Goal: Task Accomplishment & Management: Complete application form

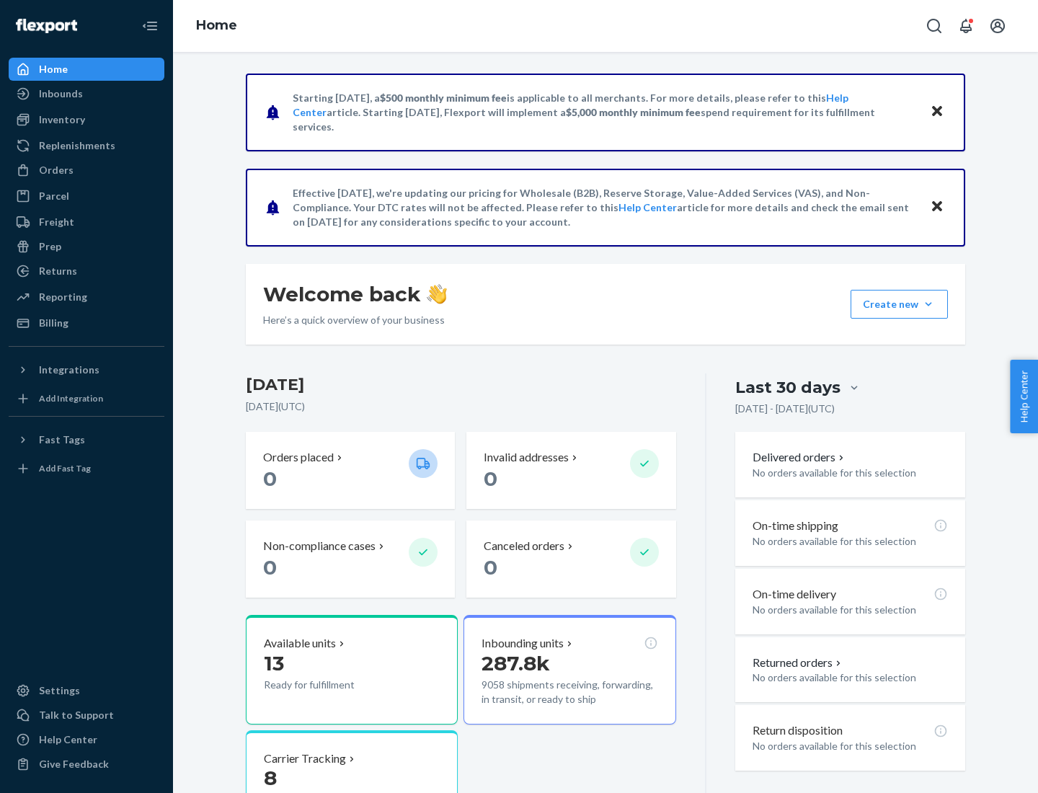
click at [929, 304] on button "Create new Create new inbound Create new order Create new product" at bounding box center [899, 304] width 97 height 29
click at [87, 94] on div "Inbounds" at bounding box center [86, 94] width 153 height 20
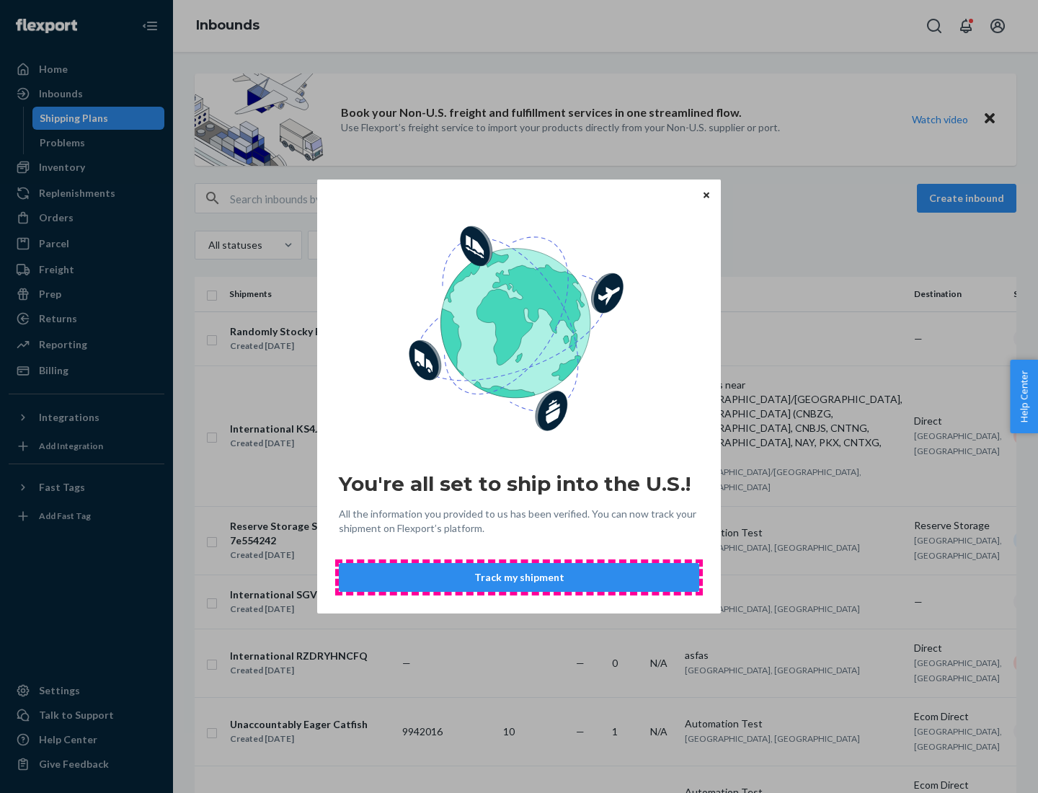
click at [519, 578] on button "Track my shipment" at bounding box center [519, 577] width 360 height 29
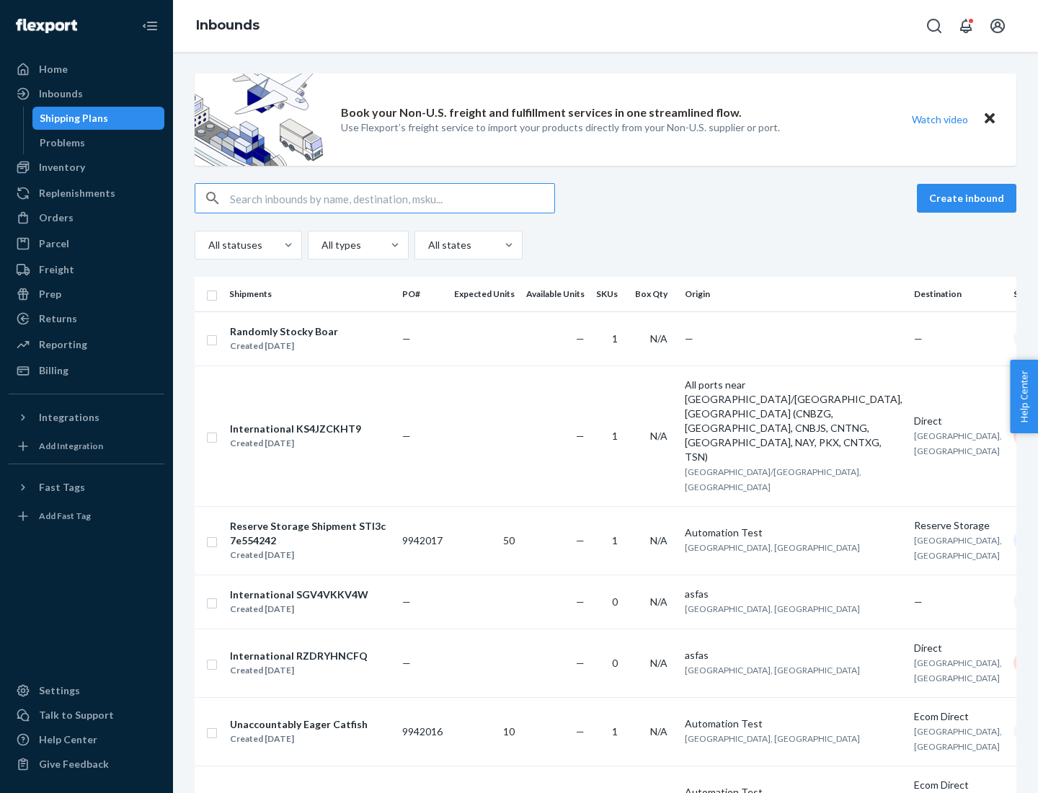
click at [969, 198] on button "Create inbound" at bounding box center [966, 198] width 99 height 29
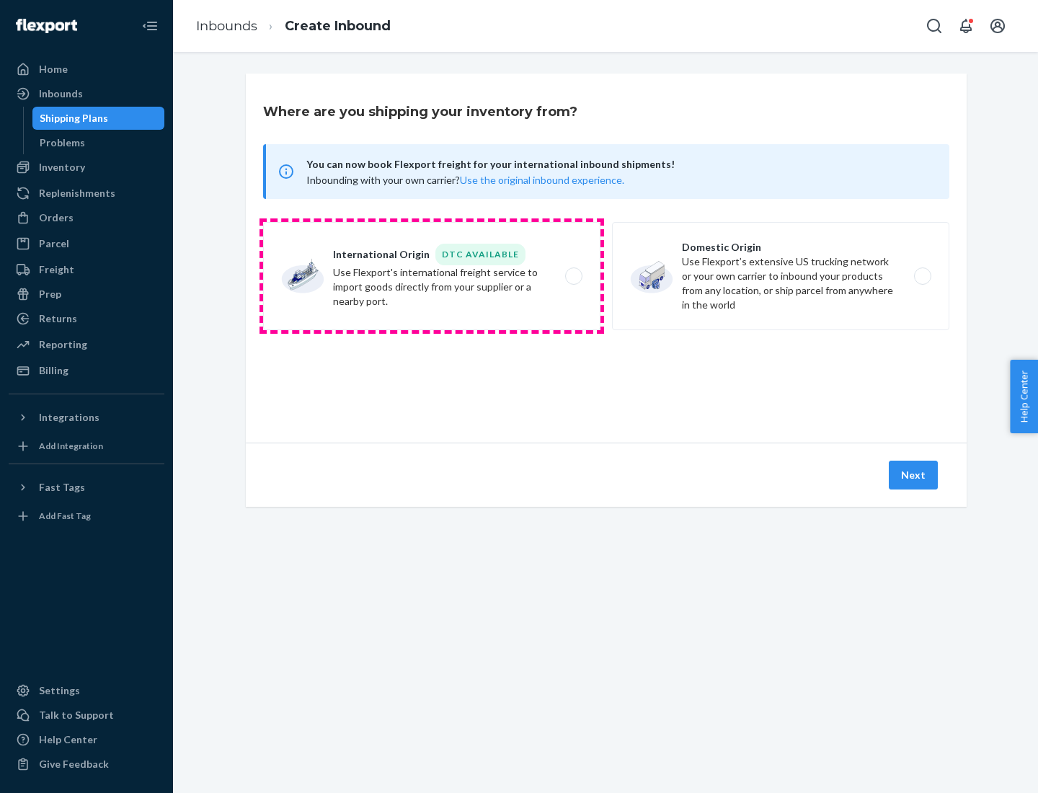
click at [432, 276] on label "International Origin DTC Available Use Flexport's international freight service…" at bounding box center [431, 276] width 337 height 108
click at [573, 276] on input "International Origin DTC Available Use Flexport's international freight service…" at bounding box center [577, 276] width 9 height 9
radio input "true"
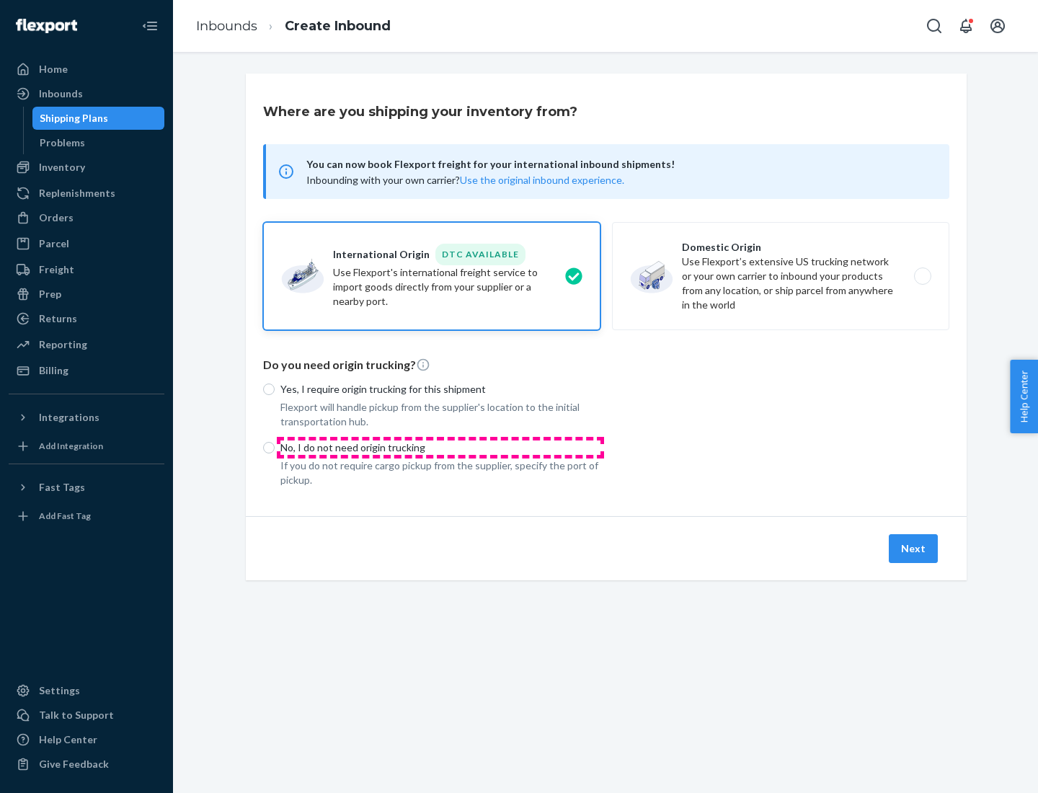
click at [441, 447] on p "No, I do not need origin trucking" at bounding box center [440, 448] width 320 height 14
click at [275, 447] on input "No, I do not need origin trucking" at bounding box center [269, 448] width 12 height 12
radio input "true"
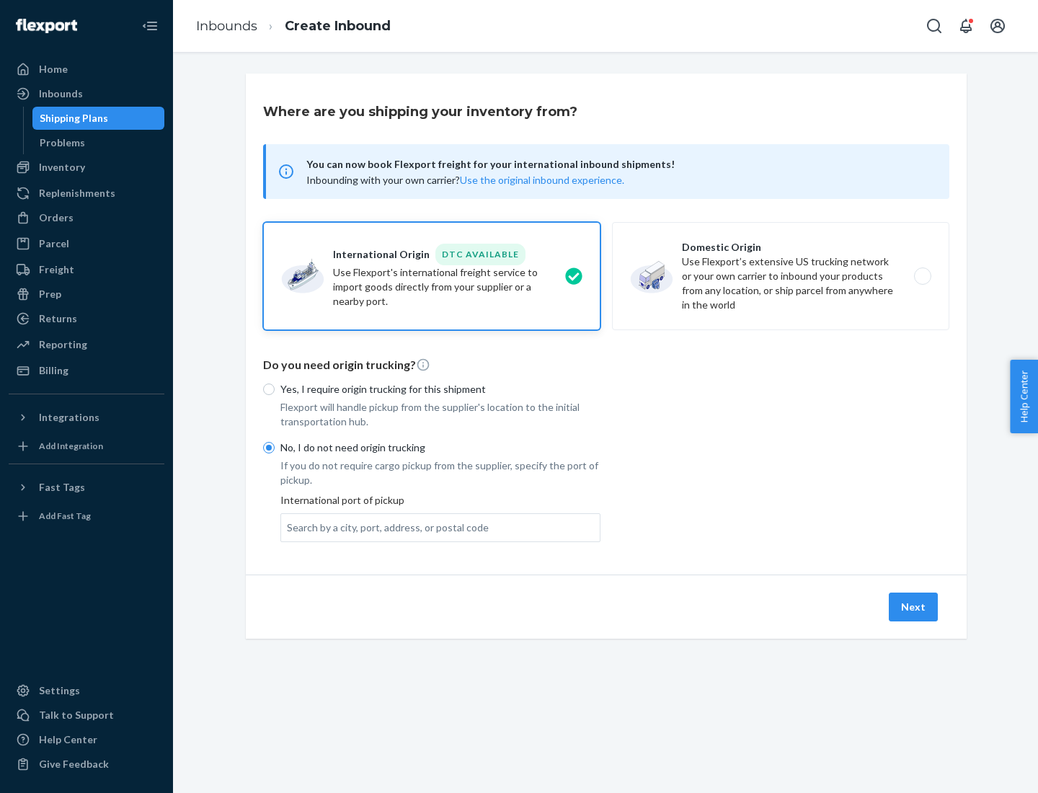
click at [384, 527] on div "Search by a city, port, address, or postal code" at bounding box center [388, 528] width 202 height 14
click at [288, 527] on input "Search by a city, port, address, or postal code" at bounding box center [287, 528] width 1 height 14
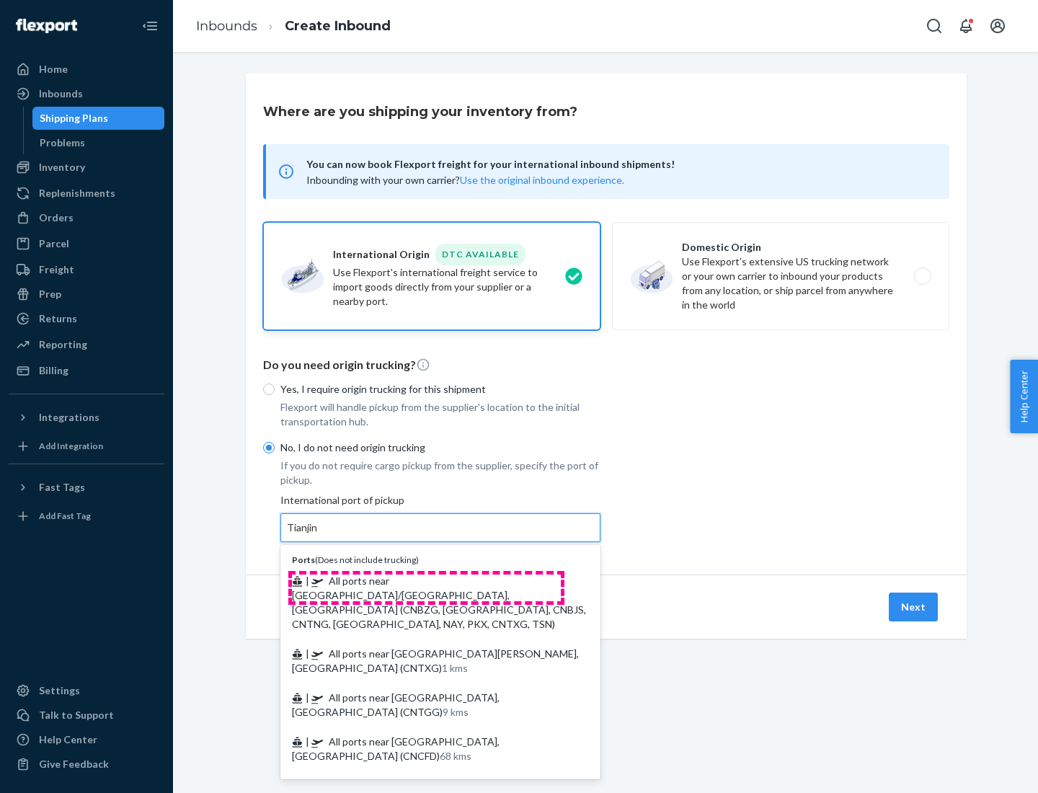
click at [426, 580] on span "| All ports near [GEOGRAPHIC_DATA]/[GEOGRAPHIC_DATA], [GEOGRAPHIC_DATA] (CNBZG,…" at bounding box center [439, 603] width 294 height 56
click at [319, 535] on input "Tianjin" at bounding box center [303, 528] width 32 height 14
type input "All ports near [GEOGRAPHIC_DATA]/[GEOGRAPHIC_DATA], [GEOGRAPHIC_DATA] (CNBZG, […"
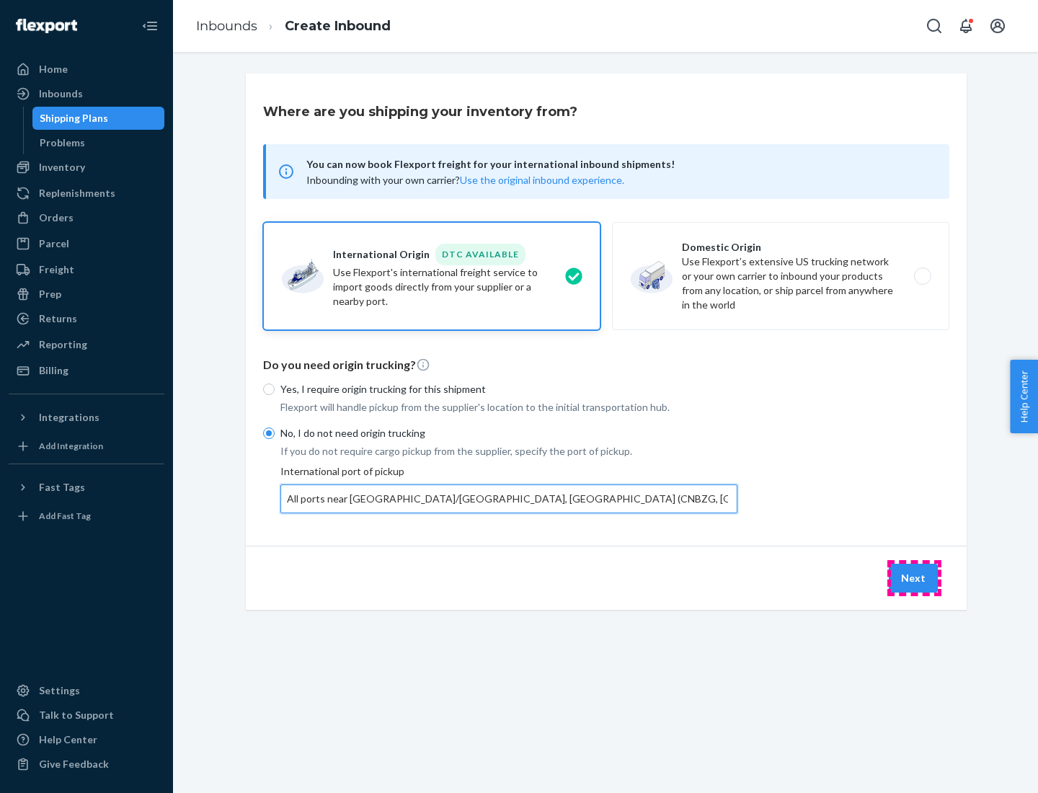
click at [914, 578] on button "Next" at bounding box center [913, 578] width 49 height 29
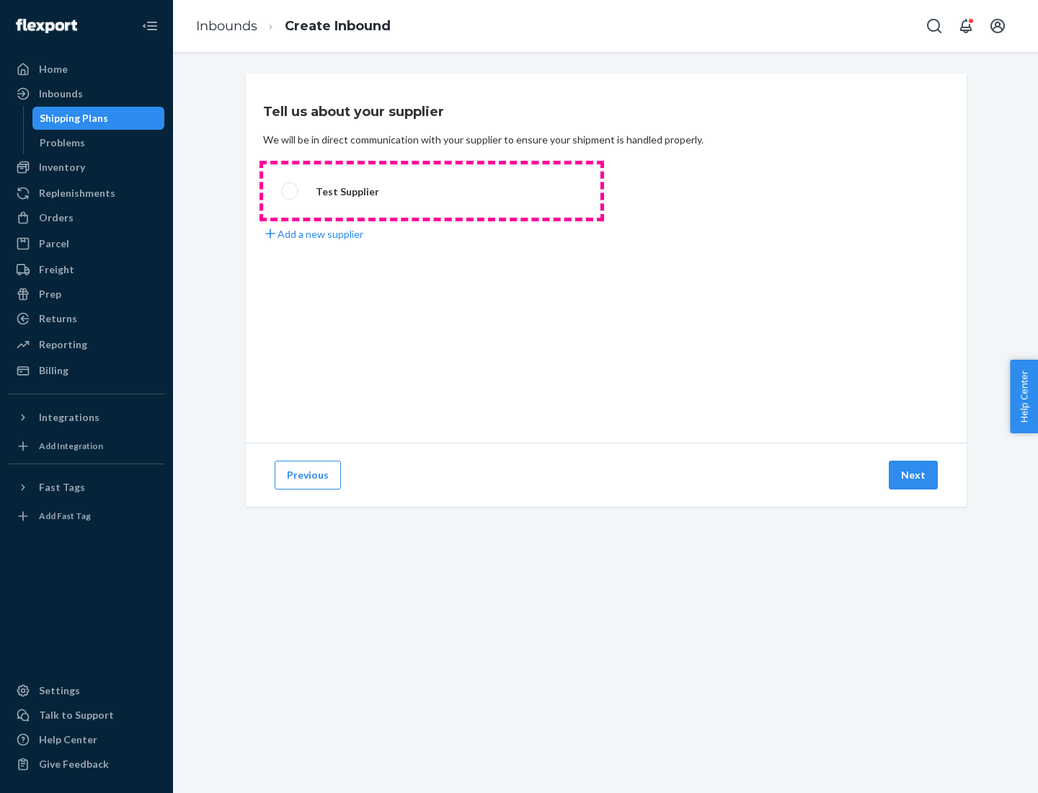
click at [432, 191] on label "Test Supplier" at bounding box center [431, 190] width 337 height 53
click at [291, 191] on input "Test Supplier" at bounding box center [285, 191] width 9 height 9
radio input "true"
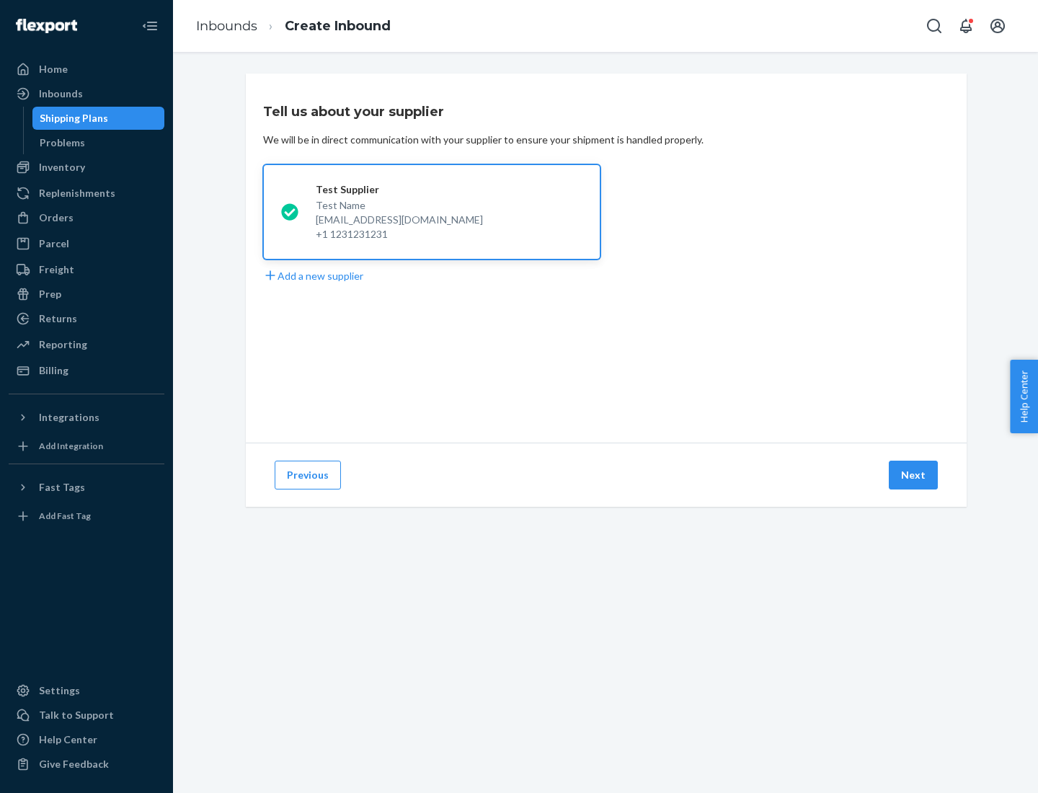
click at [914, 475] on button "Next" at bounding box center [913, 475] width 49 height 29
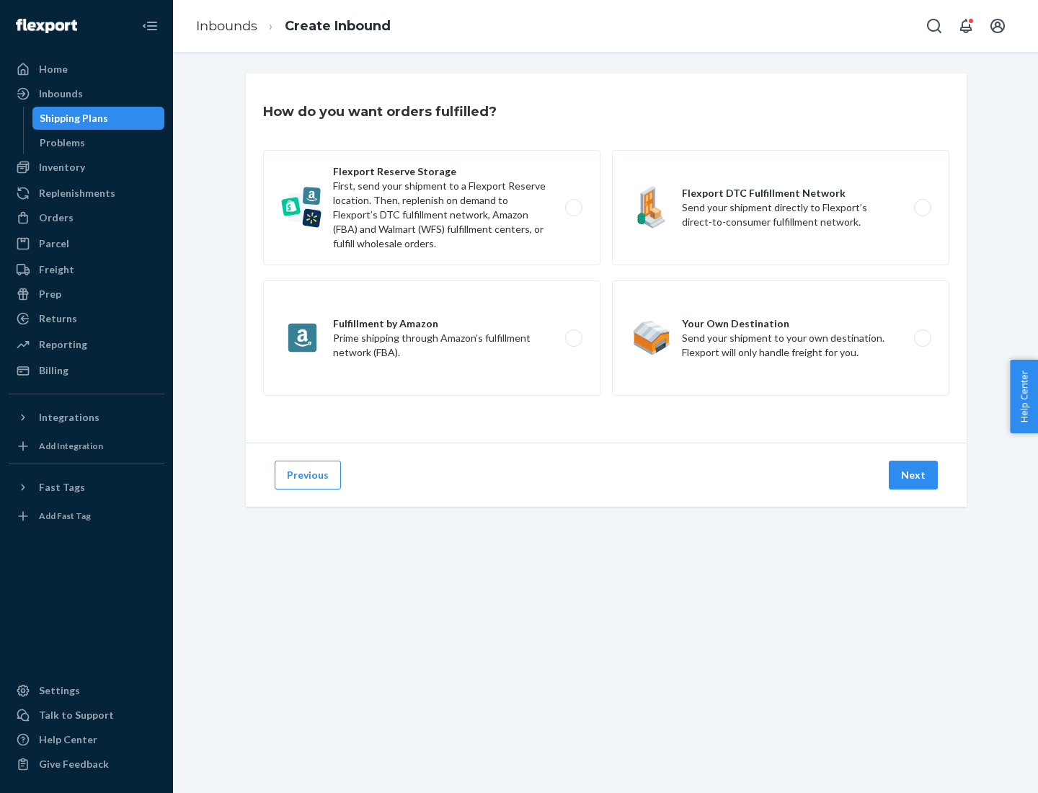
click at [606, 258] on div "Flexport Reserve Storage First, send your shipment to a Flexport Reserve locati…" at bounding box center [606, 274] width 686 height 249
click at [781, 208] on label "Flexport DTC Fulfillment Network Send your shipment directly to Flexport’s dire…" at bounding box center [780, 207] width 337 height 115
click at [922, 208] on input "Flexport DTC Fulfillment Network Send your shipment directly to Flexport’s dire…" at bounding box center [926, 207] width 9 height 9
radio input "true"
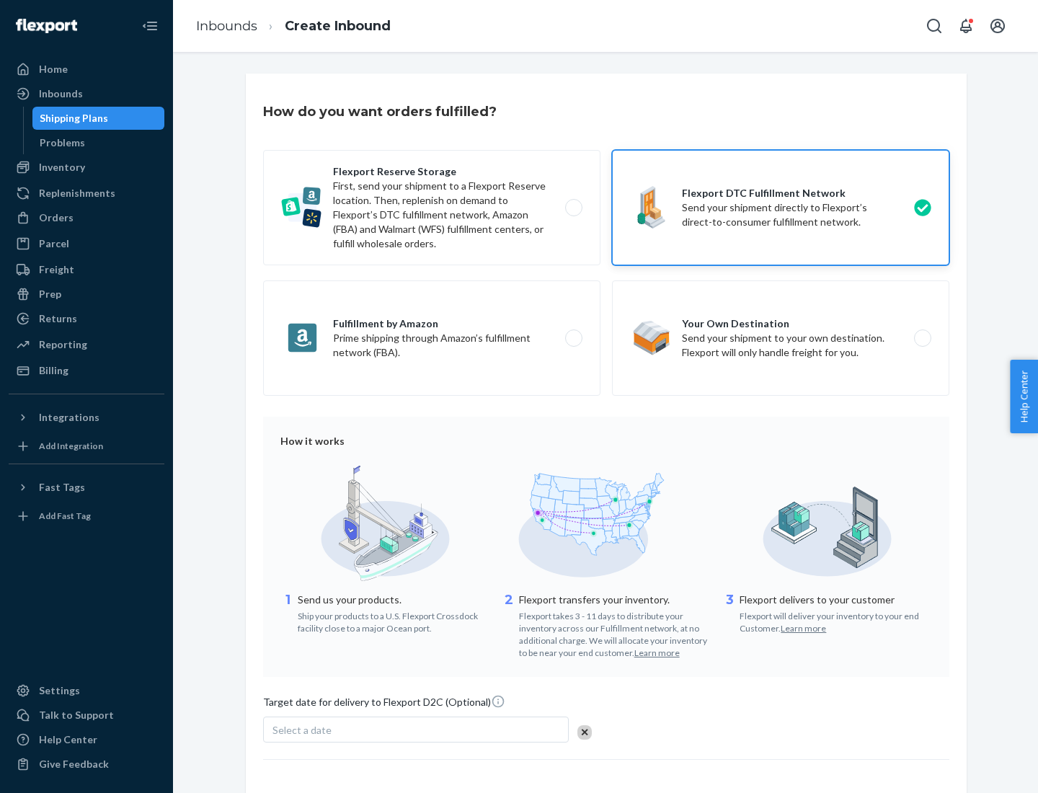
scroll to position [106, 0]
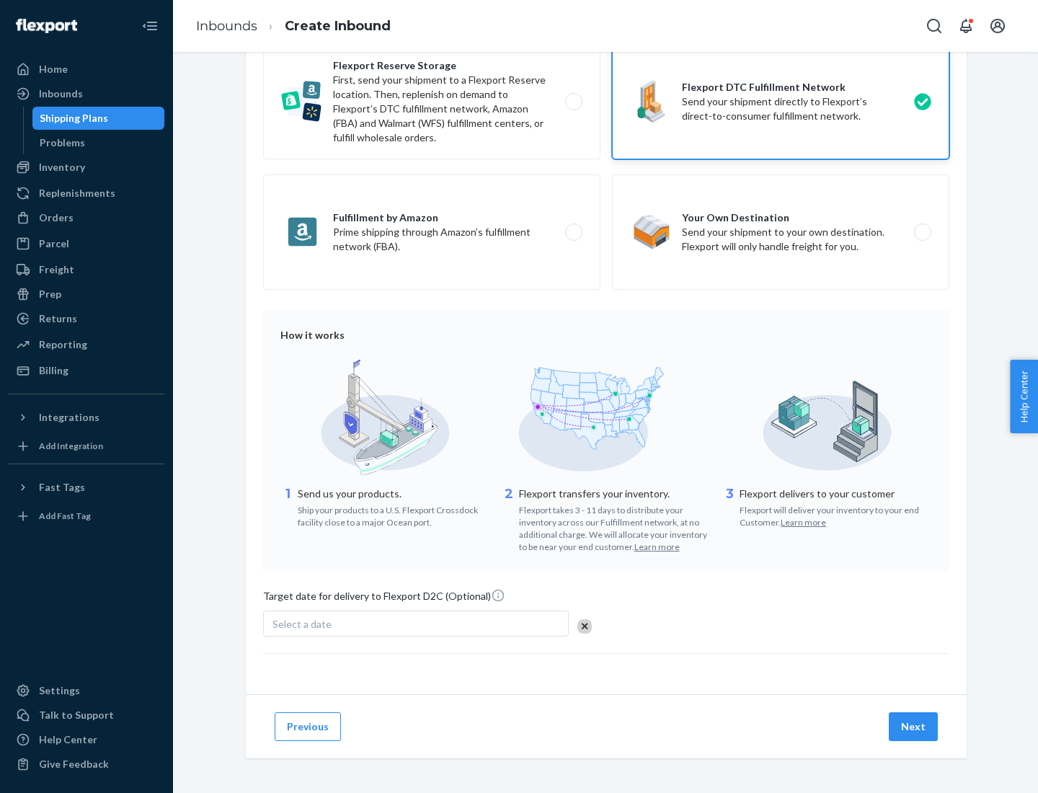
click at [914, 726] on button "Next" at bounding box center [913, 726] width 49 height 29
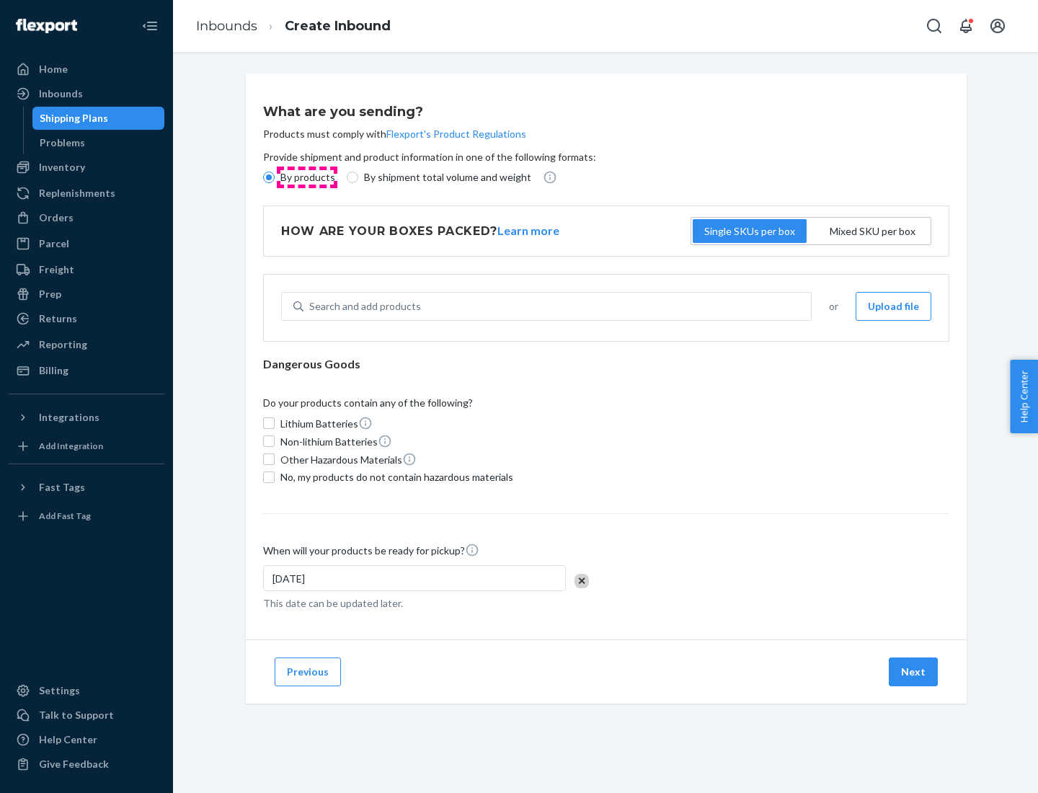
click at [306, 177] on p "By products" at bounding box center [307, 177] width 55 height 14
click at [275, 177] on input "By products" at bounding box center [269, 178] width 12 height 12
click at [363, 306] on div "Search and add products" at bounding box center [365, 306] width 112 height 14
click at [311, 306] on input "Search and add products" at bounding box center [309, 306] width 1 height 14
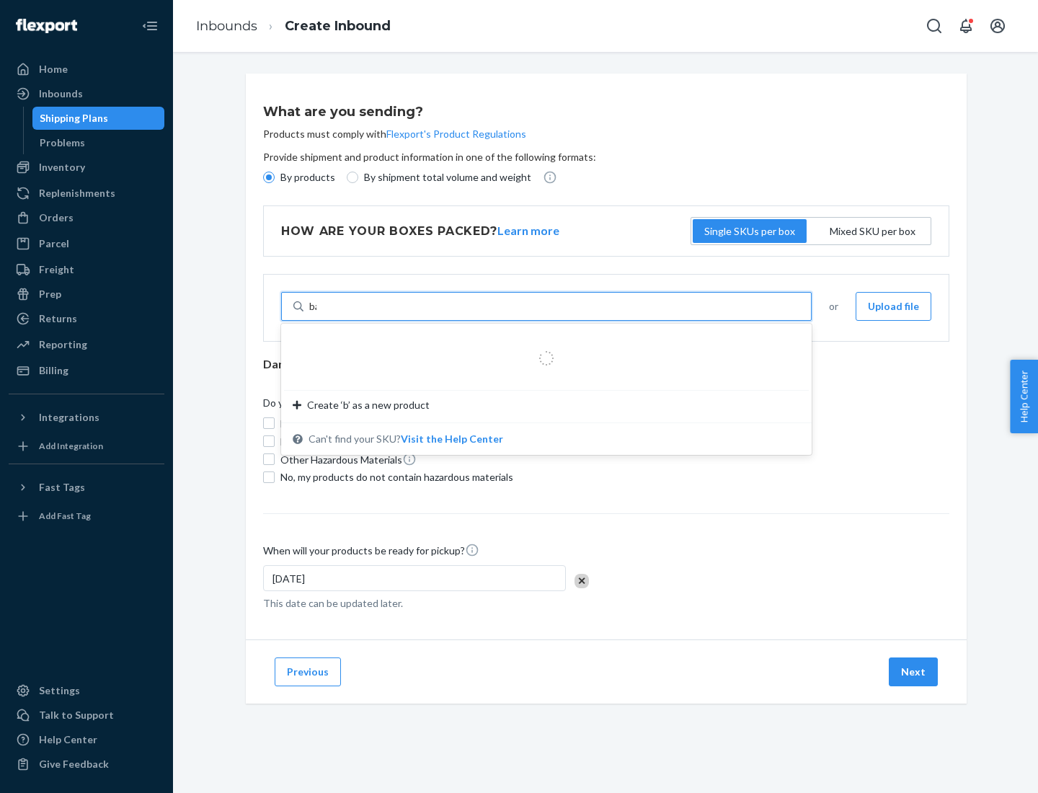
type input "basic"
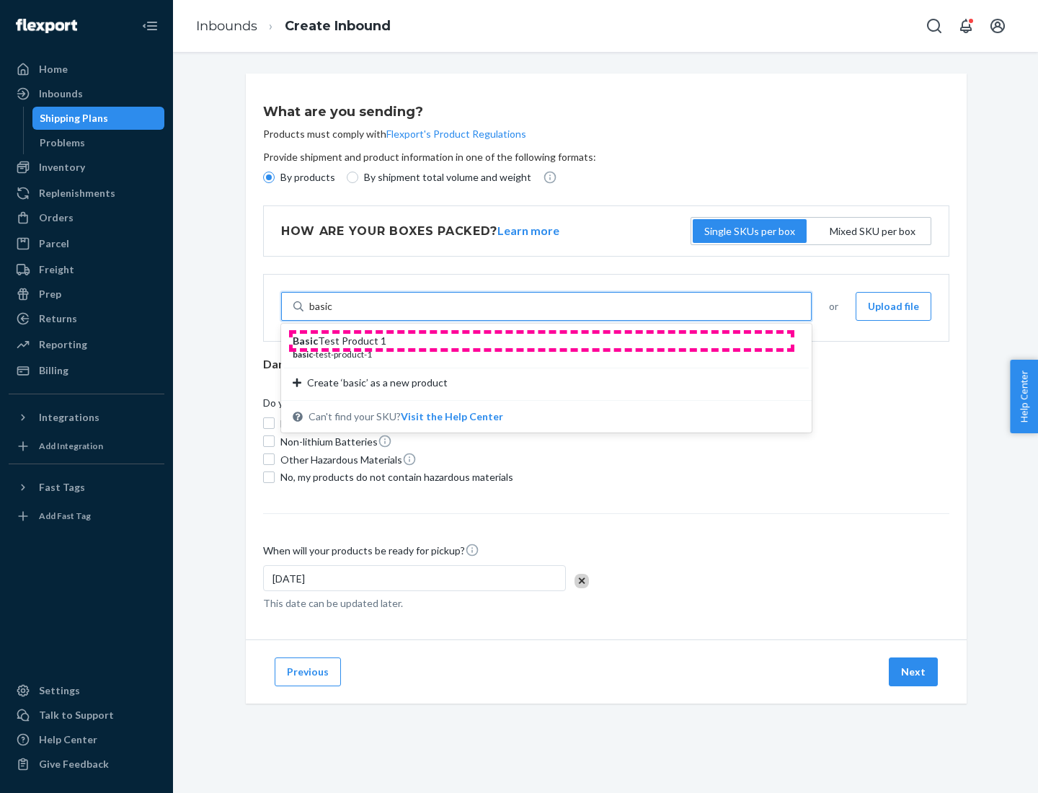
click at [541, 341] on div "Basic Test Product 1" at bounding box center [541, 341] width 496 height 14
click at [333, 314] on input "basic" at bounding box center [321, 306] width 24 height 14
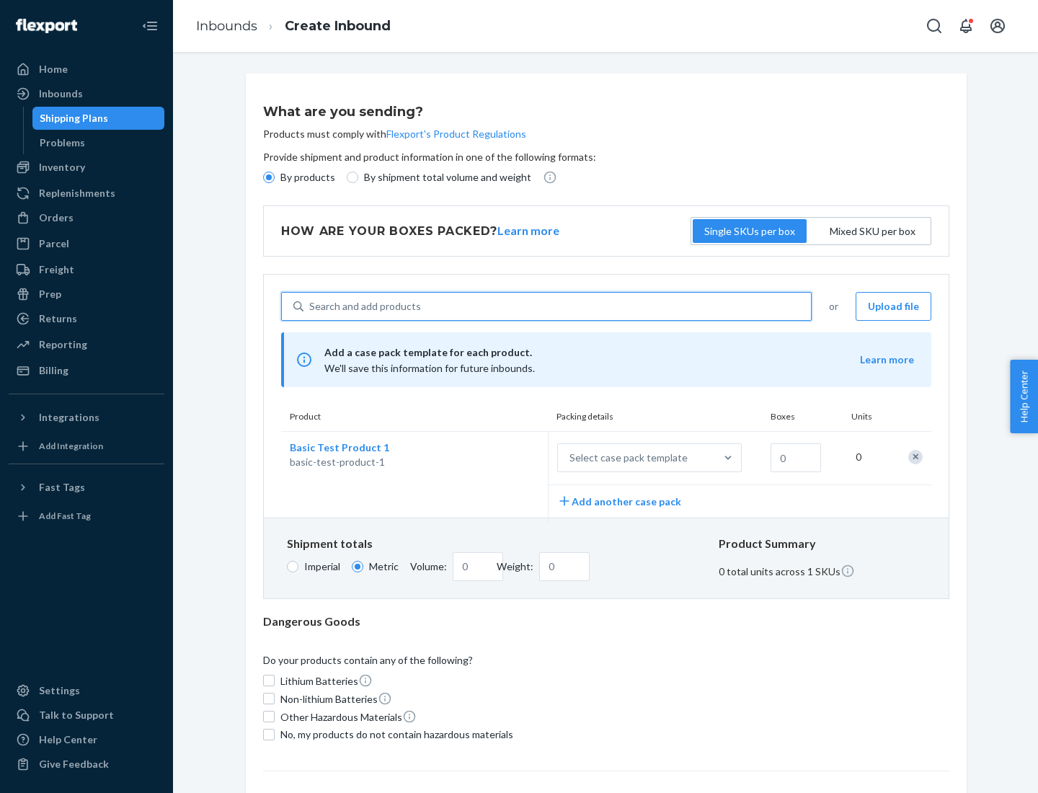
scroll to position [35, 0]
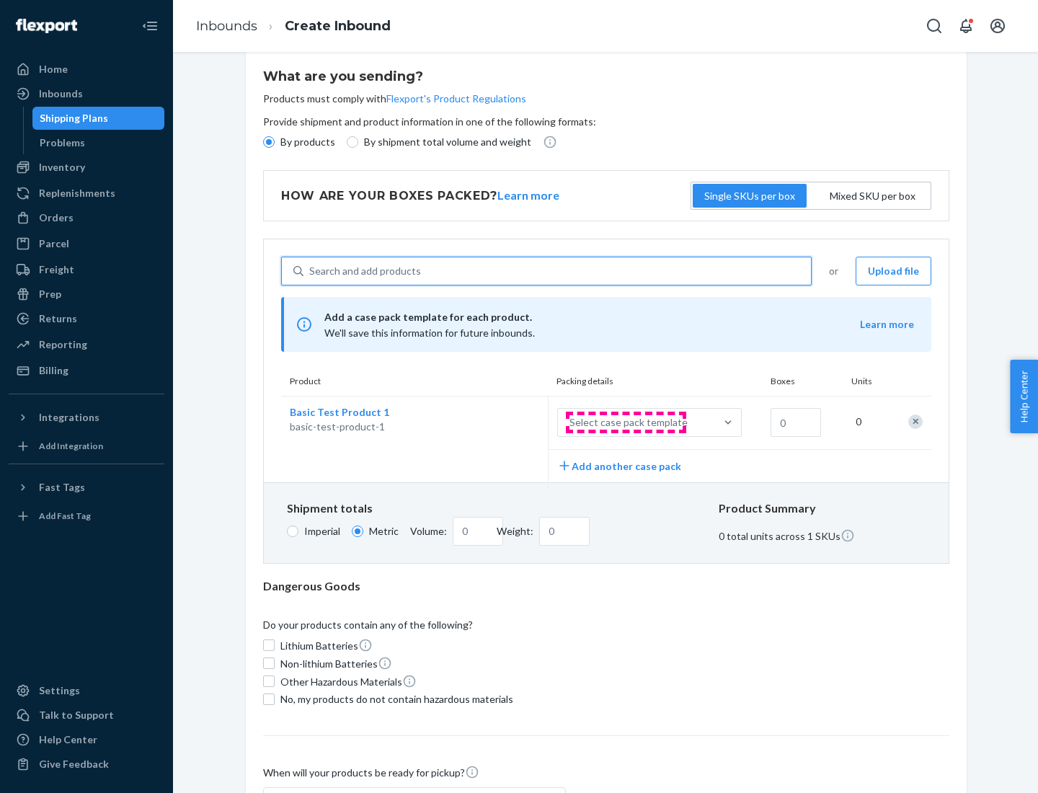
click at [626, 423] on div "Select case pack template" at bounding box center [629, 422] width 118 height 14
click at [498, 423] on input "Select case pack template" at bounding box center [498, 423] width 0 height 0
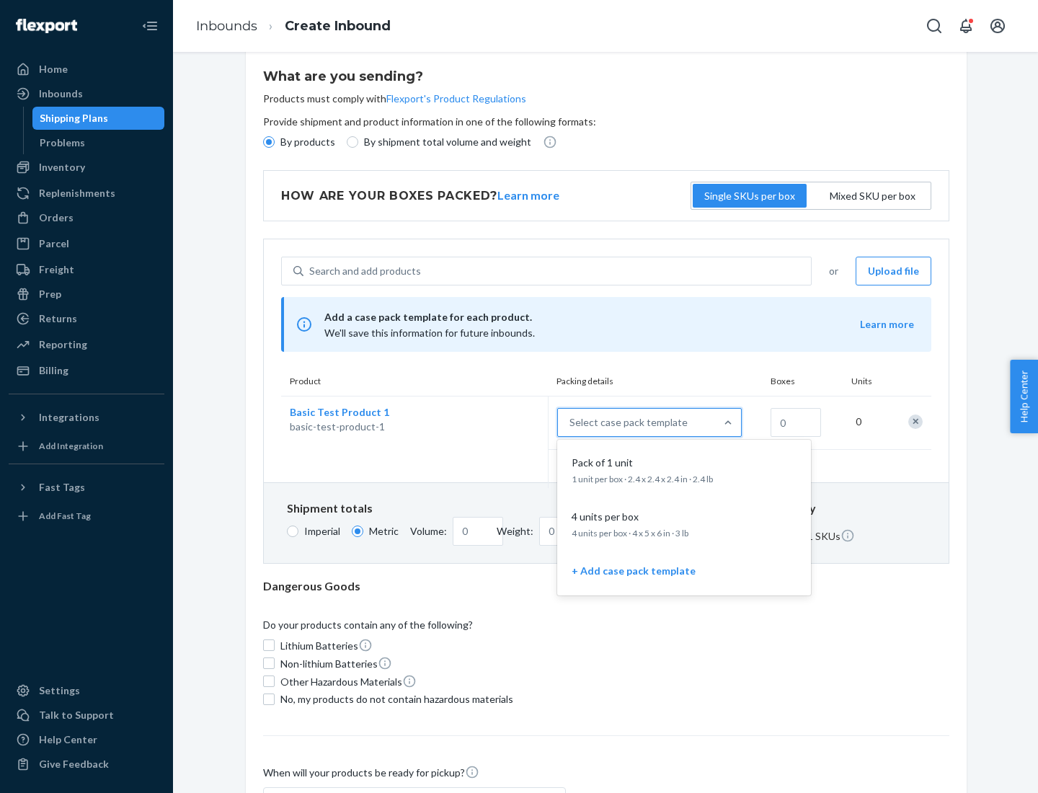
scroll to position [83, 0]
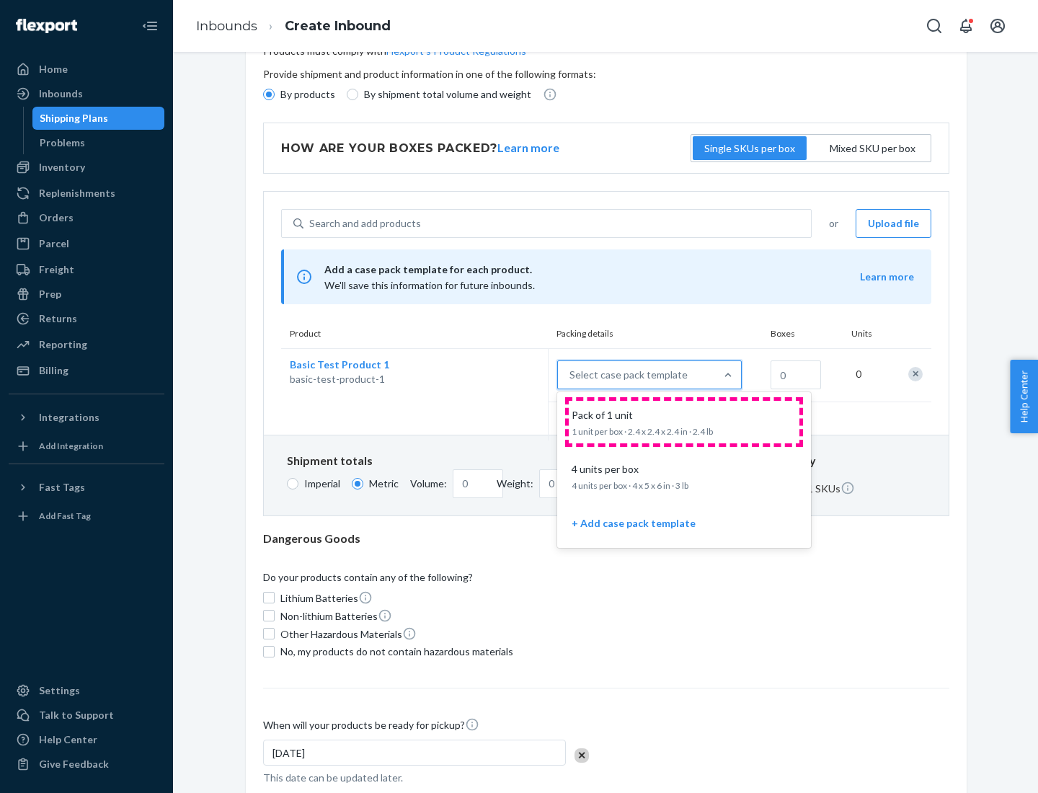
click at [684, 422] on div "Pack of 1 unit" at bounding box center [681, 415] width 231 height 14
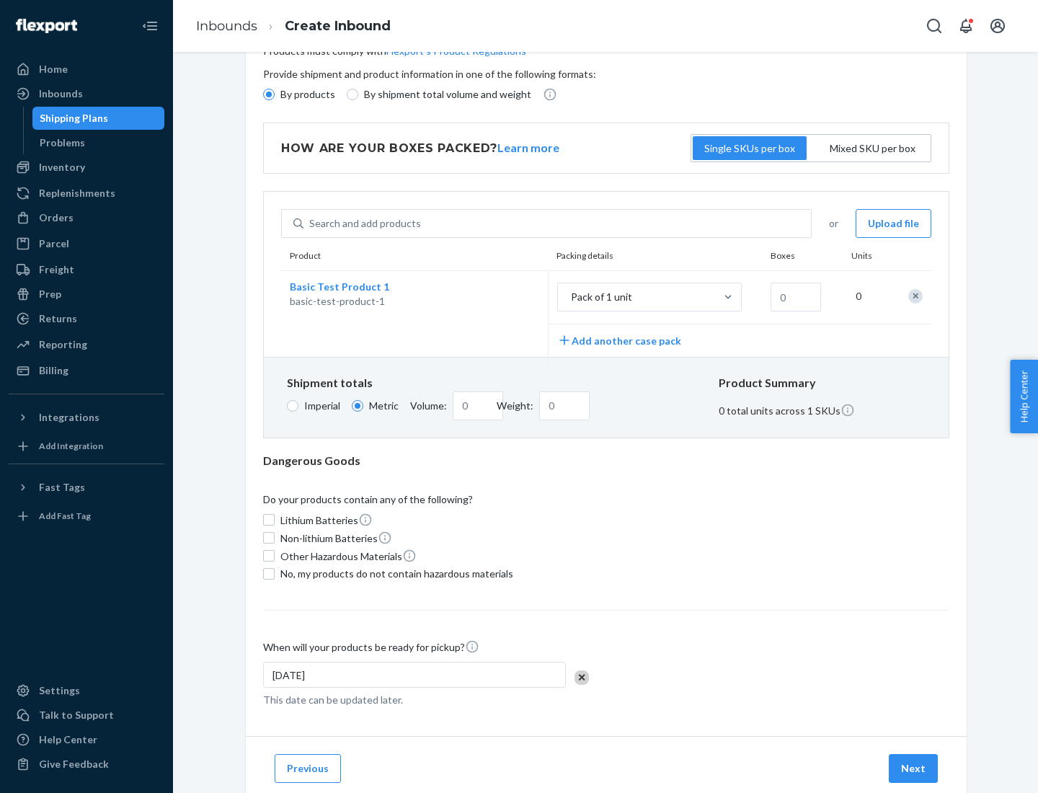
scroll to position [0, 0]
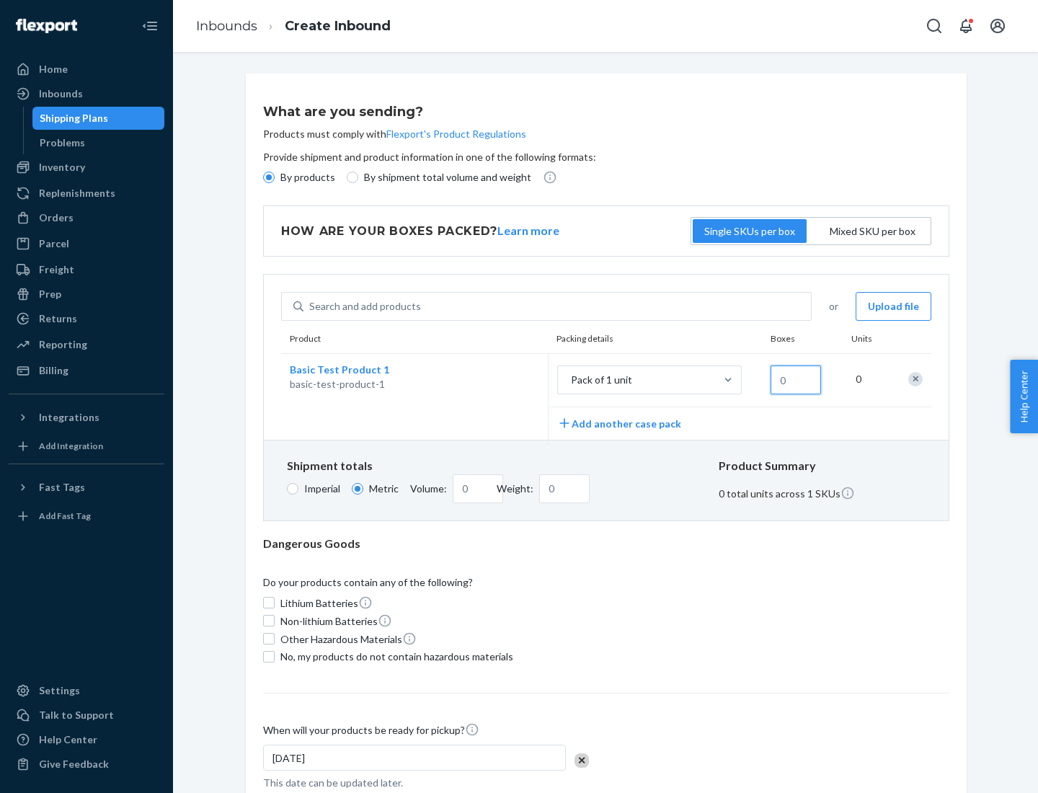
type input "1.09"
type input "1"
type input "10.89"
type input "10"
type input "0.02"
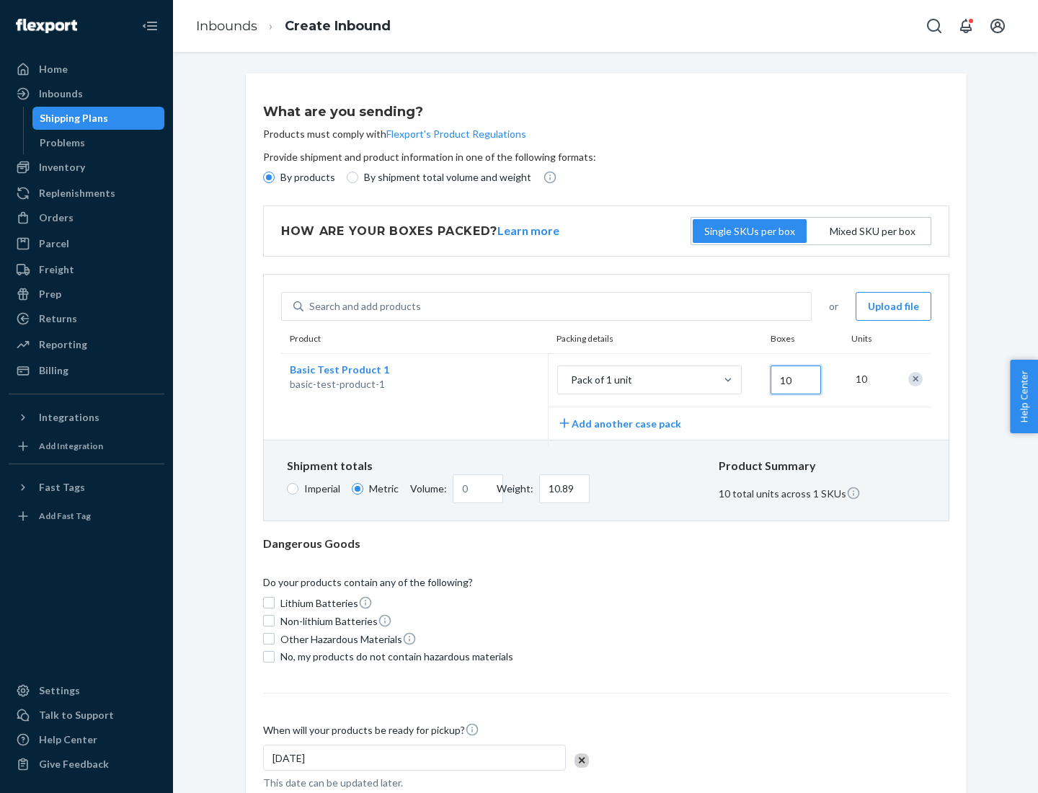
type input "108.86"
type input "100"
type input "0.23"
type input "1088.62"
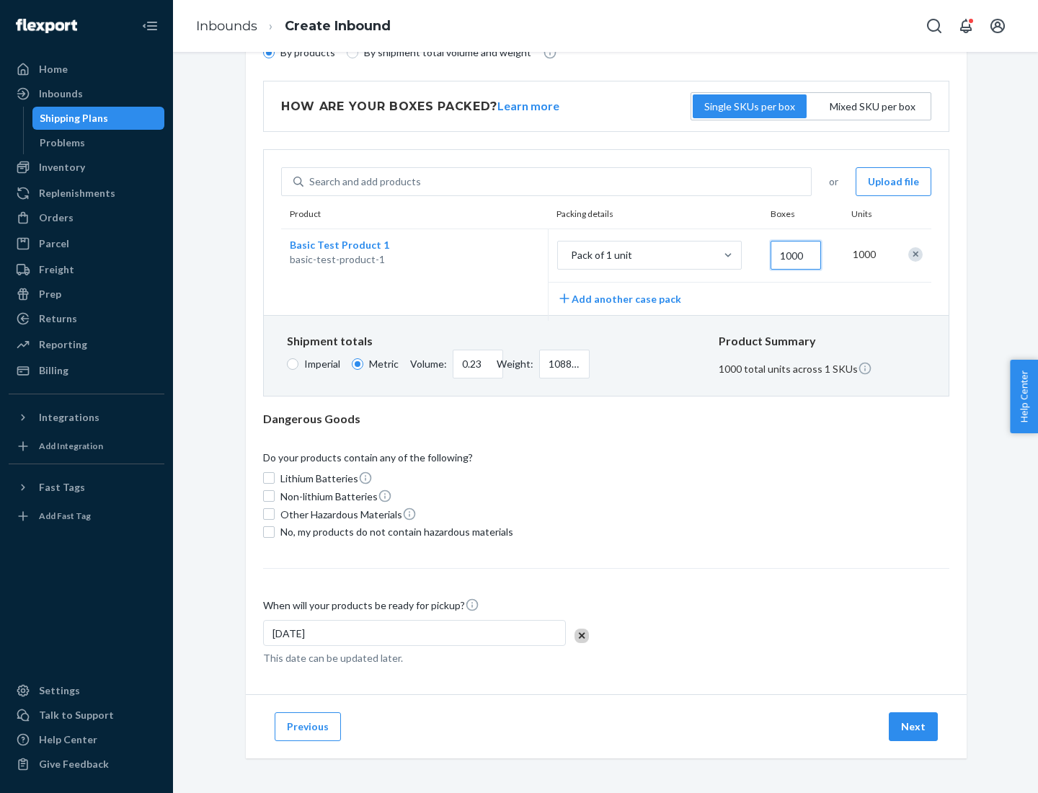
type input "1000"
click at [394, 531] on span "No, my products do not contain hazardous materials" at bounding box center [396, 532] width 233 height 14
click at [275, 531] on input "No, my products do not contain hazardous materials" at bounding box center [269, 532] width 12 height 12
checkbox input "true"
click at [914, 726] on button "Next" at bounding box center [913, 726] width 49 height 29
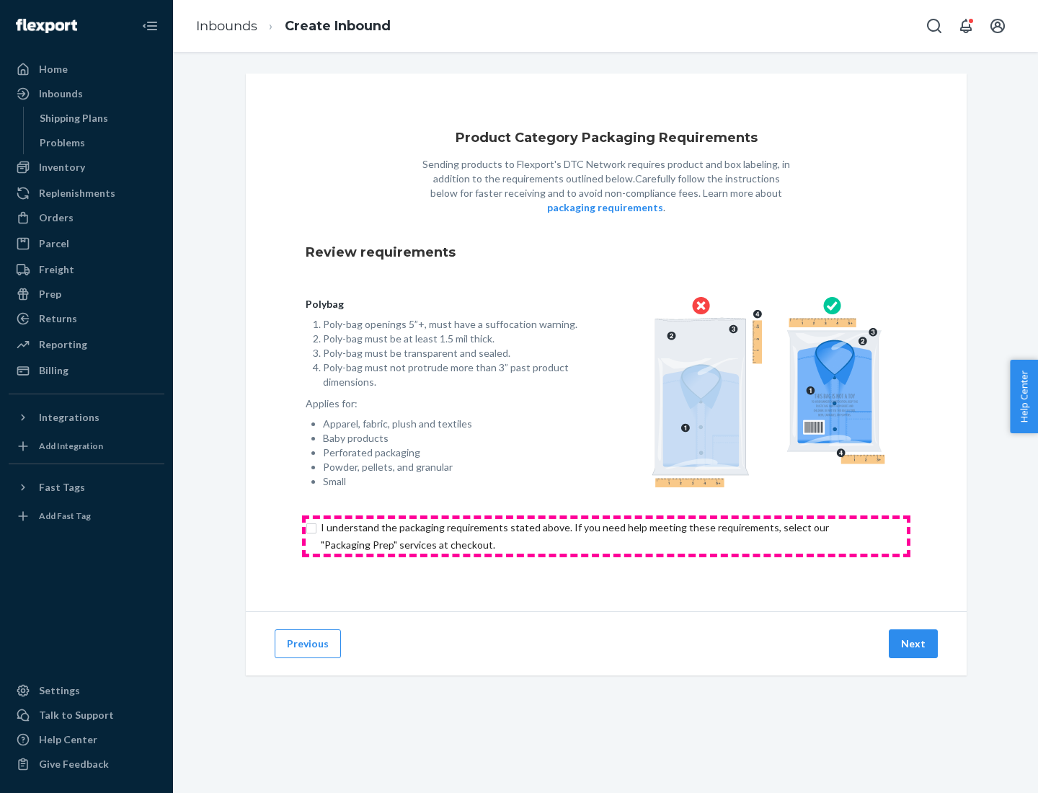
click at [606, 536] on input "checkbox" at bounding box center [606, 536] width 601 height 35
checkbox input "true"
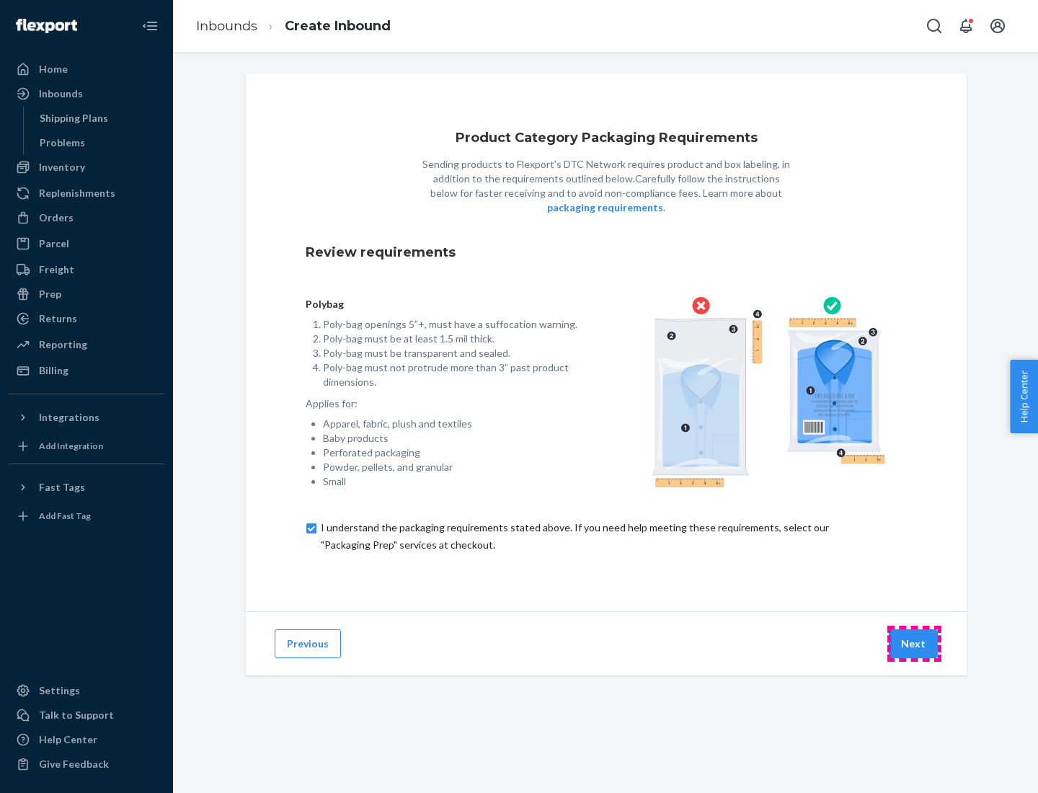
click at [914, 643] on button "Next" at bounding box center [913, 643] width 49 height 29
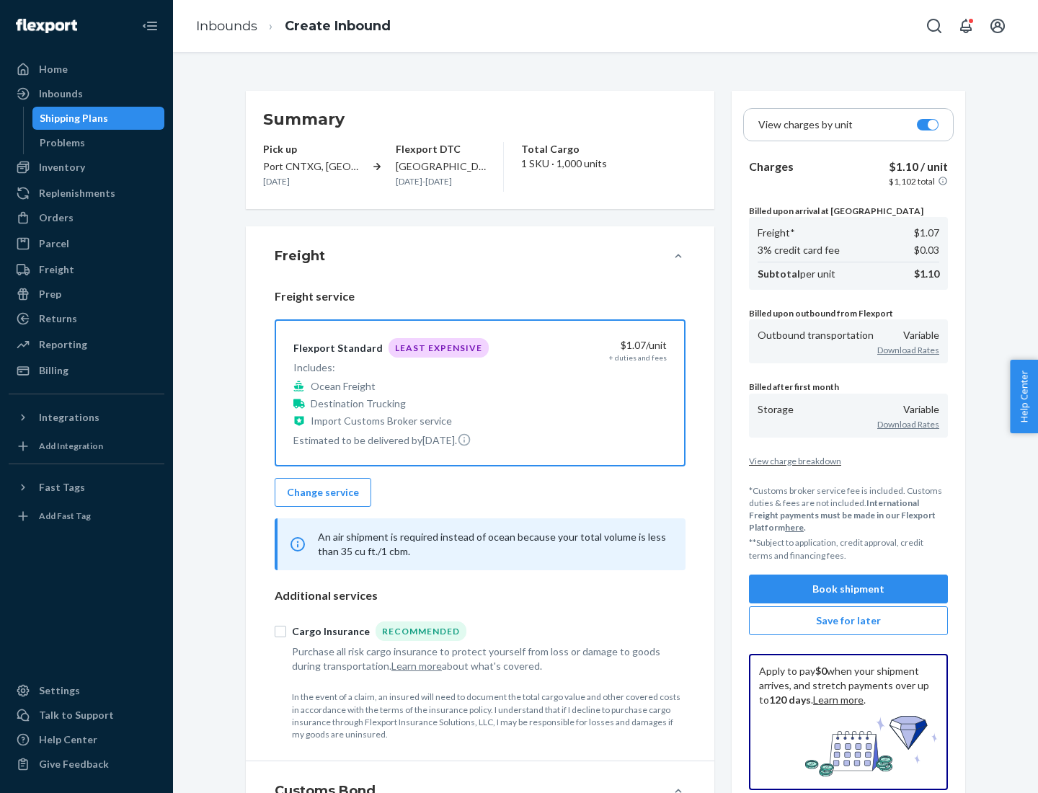
scroll to position [167, 0]
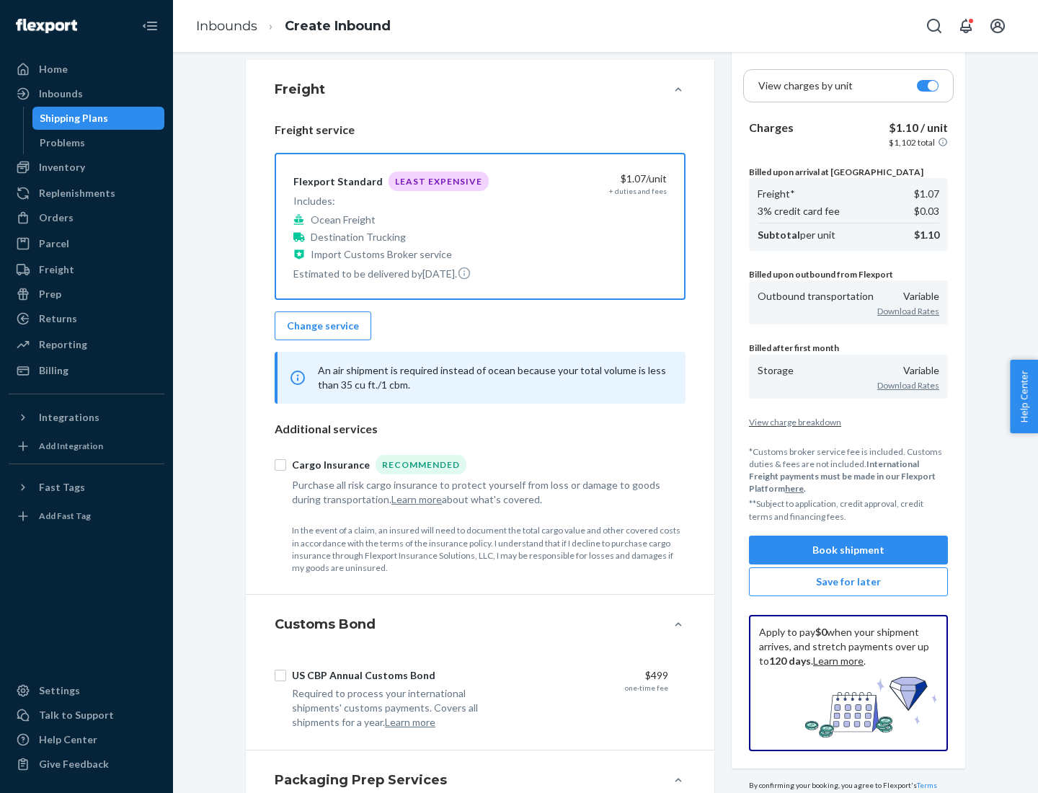
click at [849, 549] on button "Book shipment" at bounding box center [848, 550] width 199 height 29
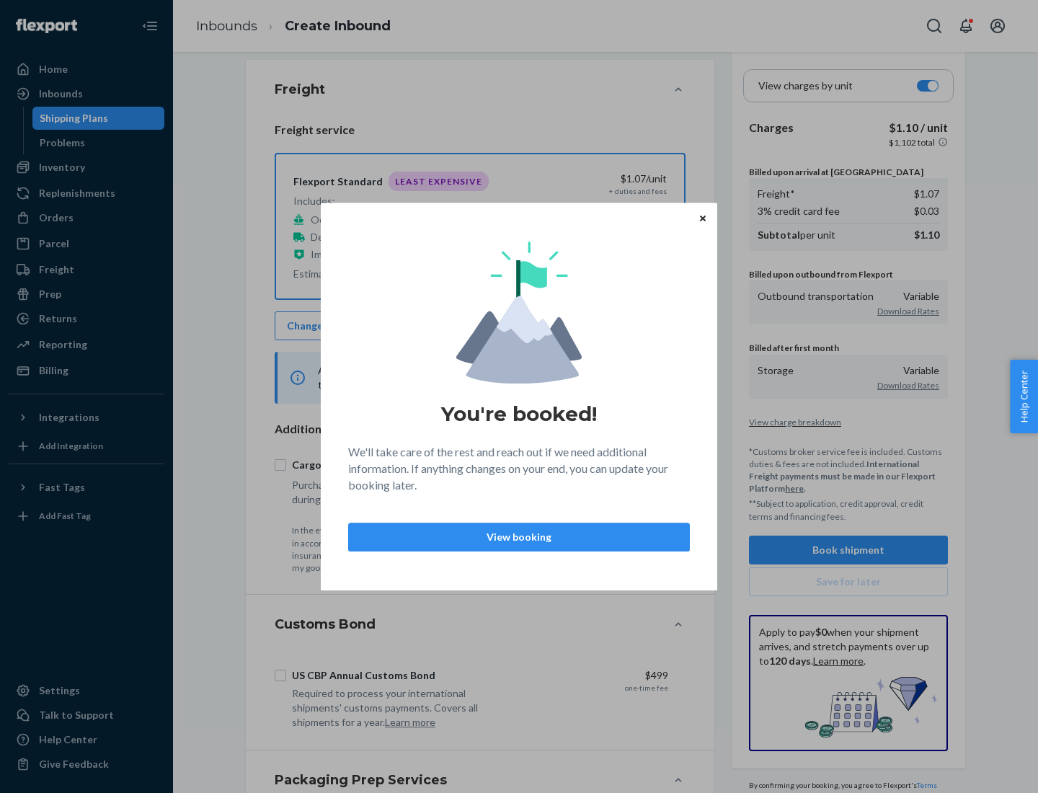
click at [519, 536] on p "View booking" at bounding box center [518, 537] width 317 height 14
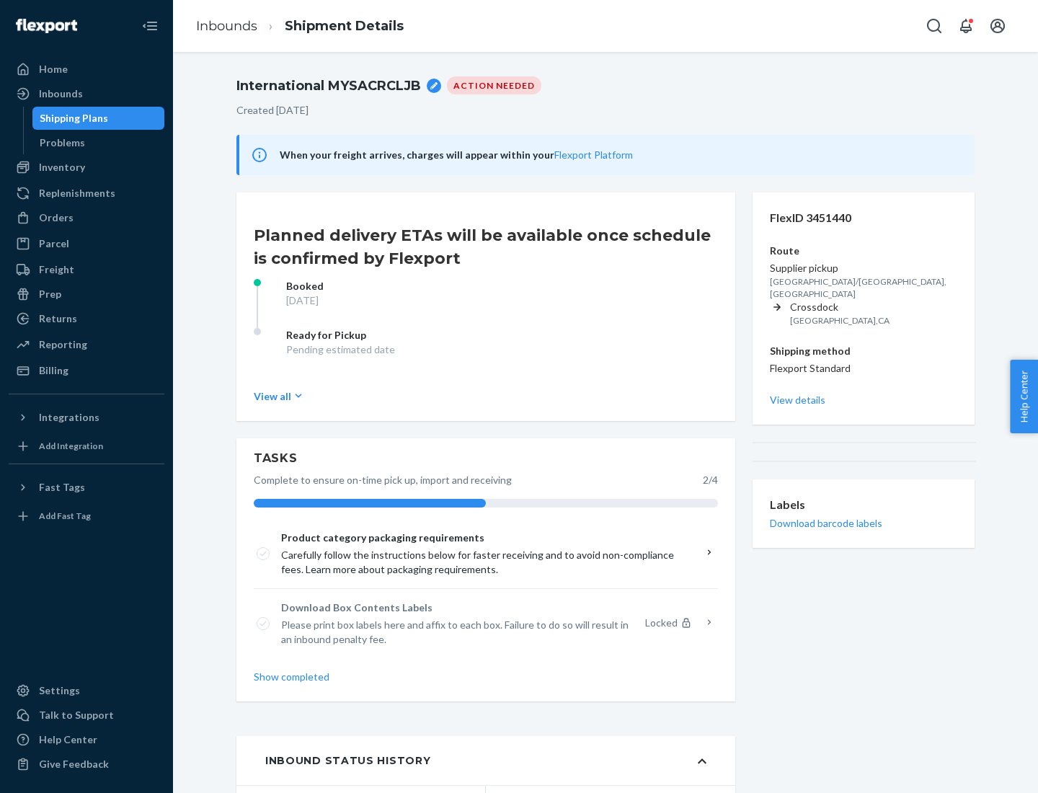
scroll to position [115, 0]
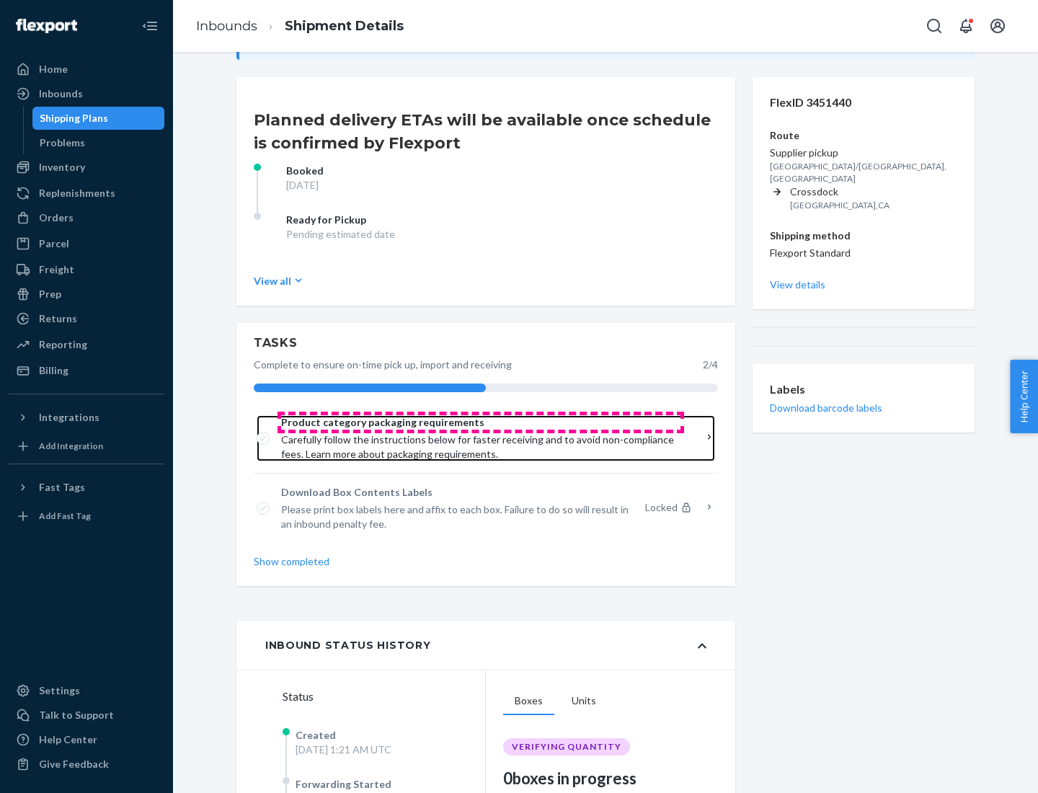
click at [481, 423] on span "Product category packaging requirements" at bounding box center [480, 422] width 399 height 14
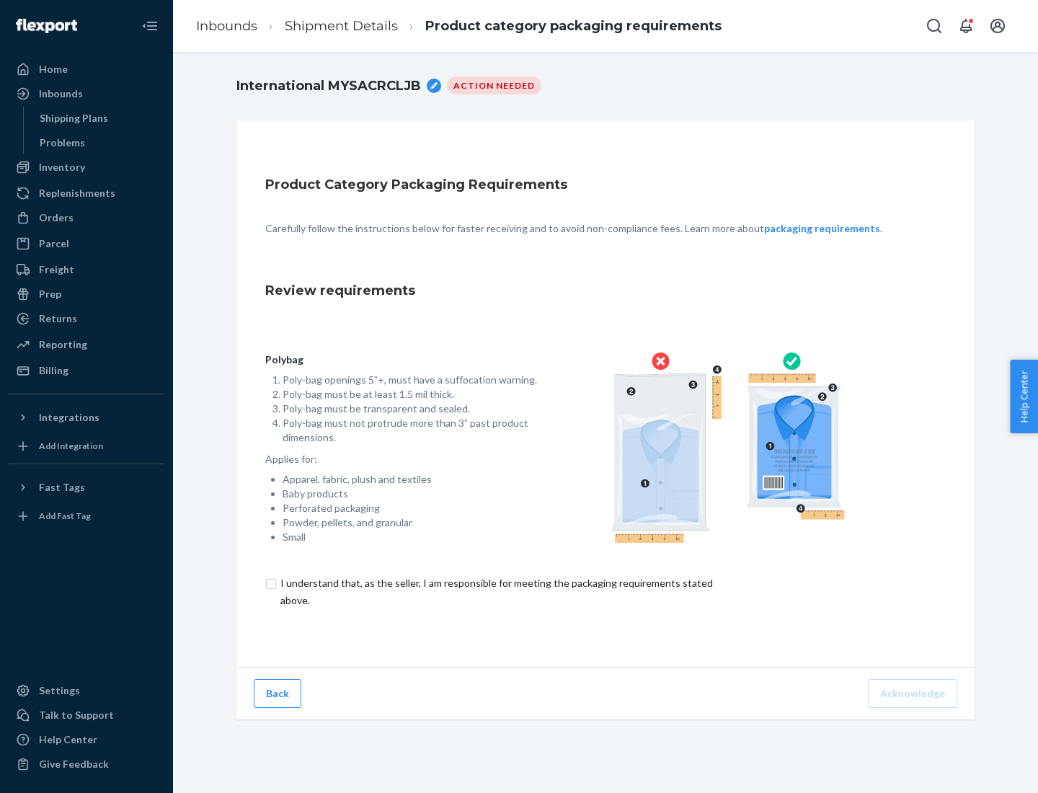
click at [495, 591] on input "checkbox" at bounding box center [504, 592] width 479 height 35
checkbox input "true"
click at [914, 693] on button "Acknowledge" at bounding box center [912, 693] width 89 height 29
